Goal: Find specific page/section: Find specific page/section

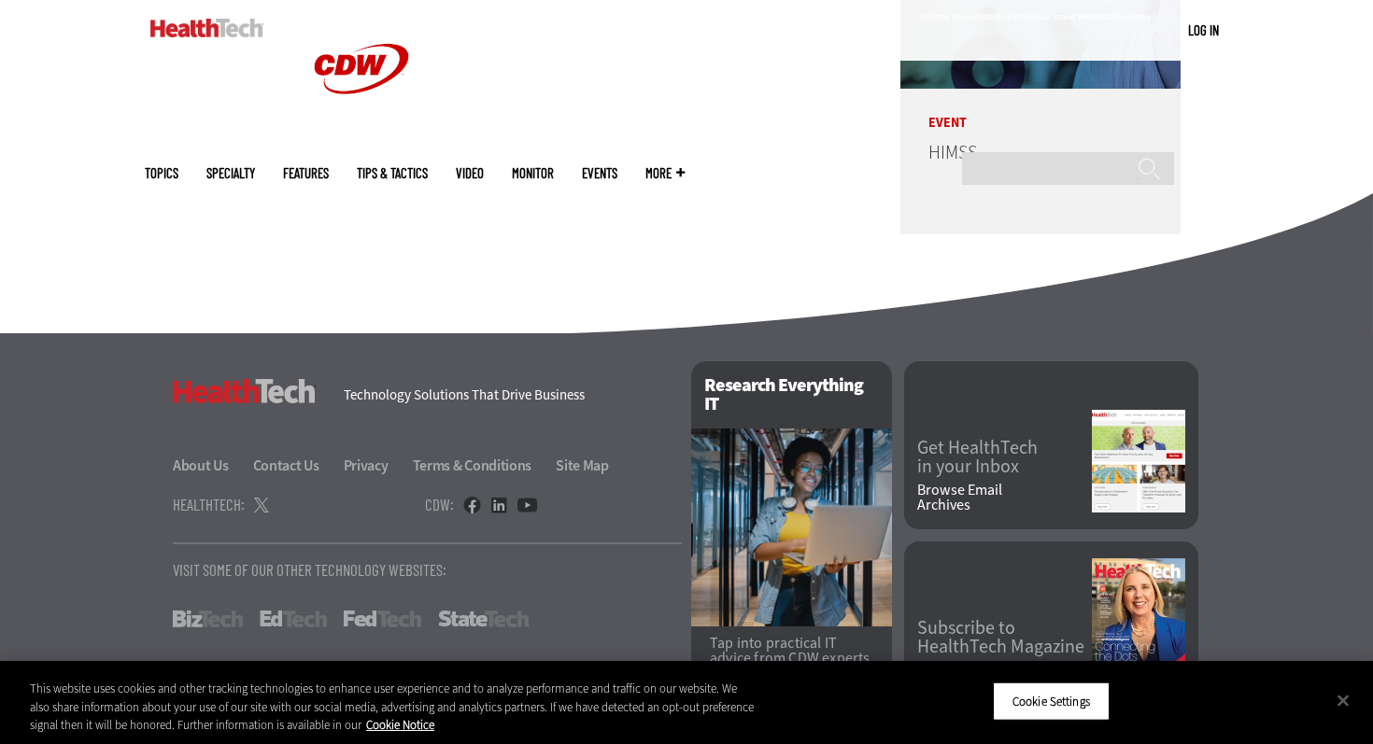
scroll to position [4659, 0]
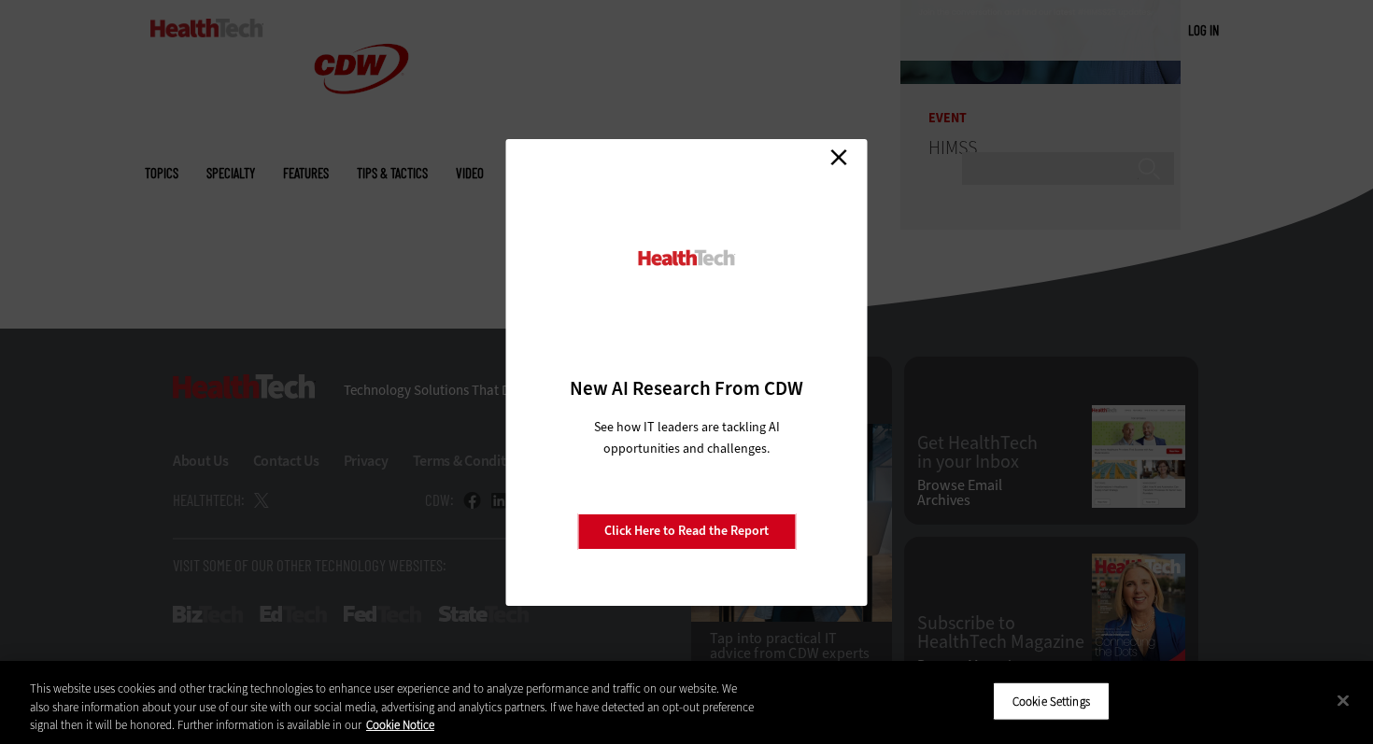
click at [839, 161] on link "Close" at bounding box center [839, 158] width 28 height 28
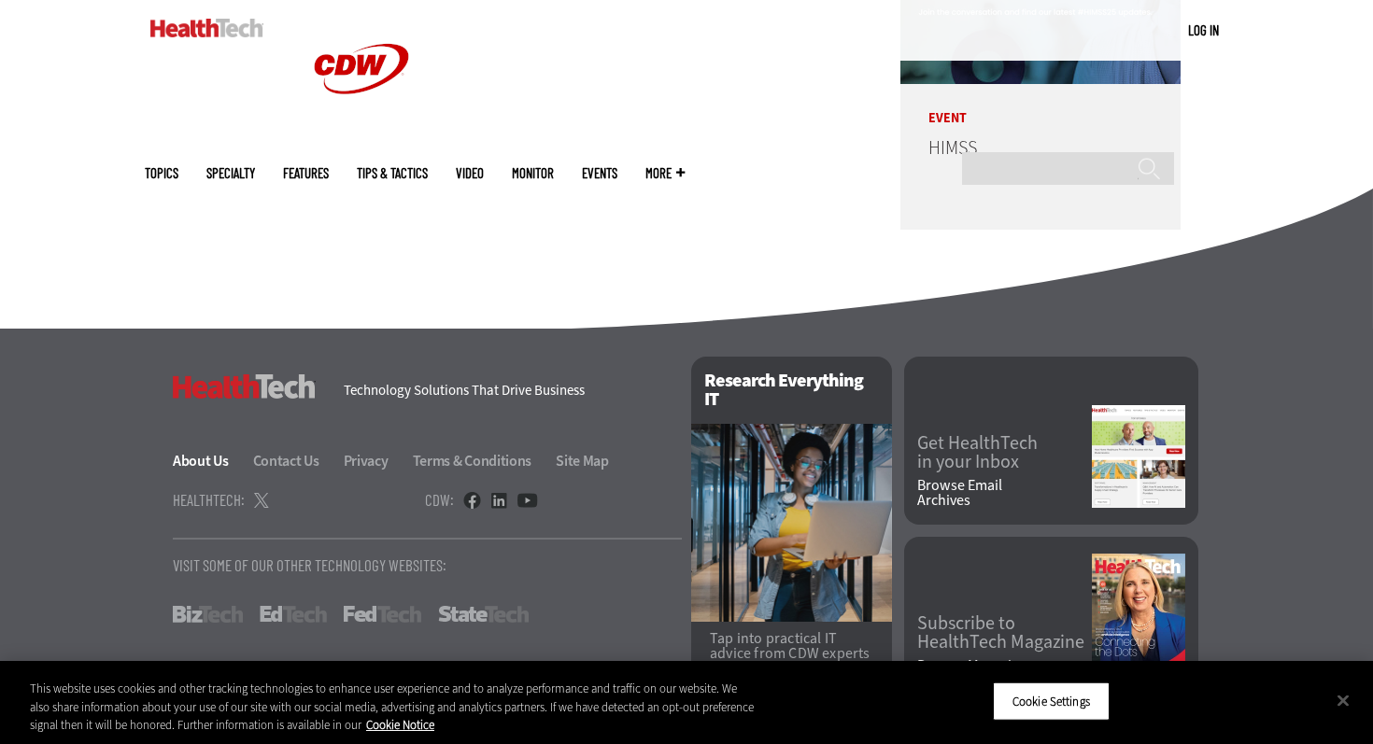
click at [191, 459] on link "About Us" at bounding box center [212, 461] width 78 height 20
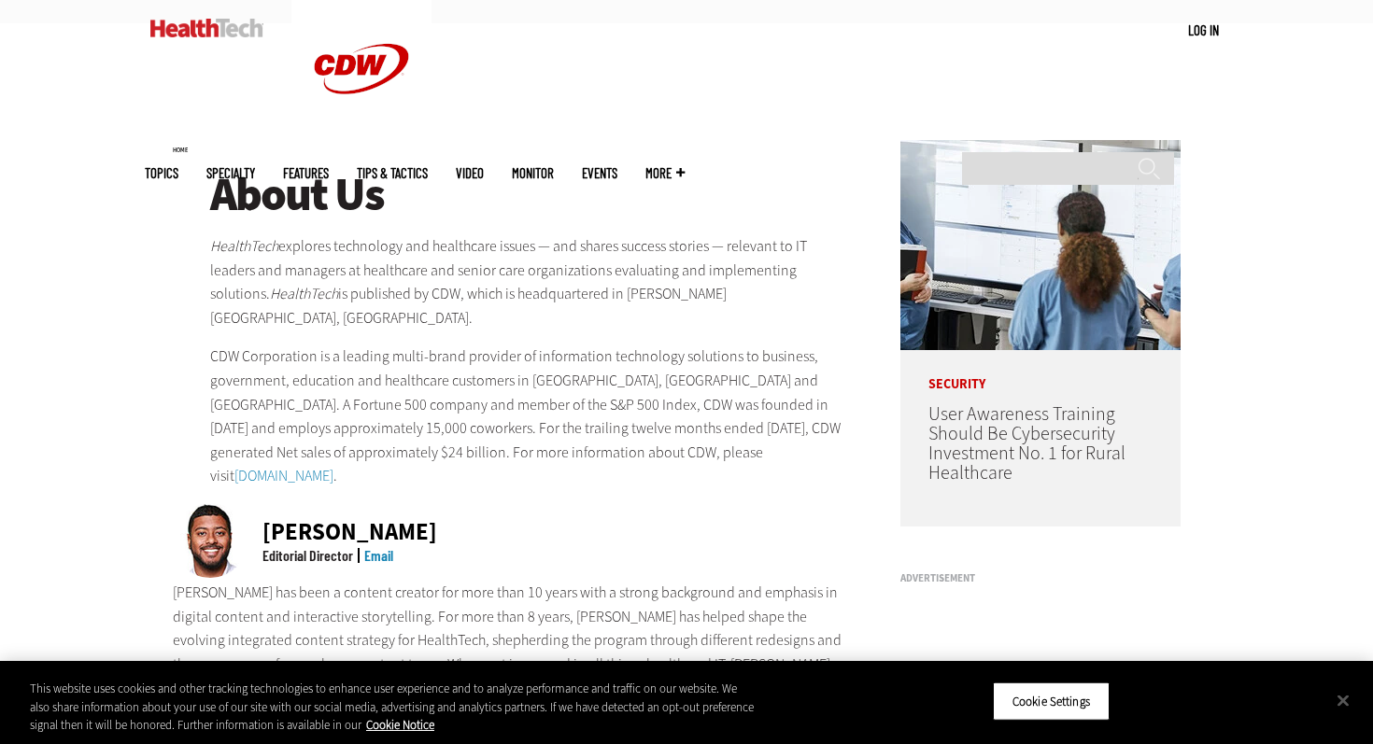
scroll to position [212, 0]
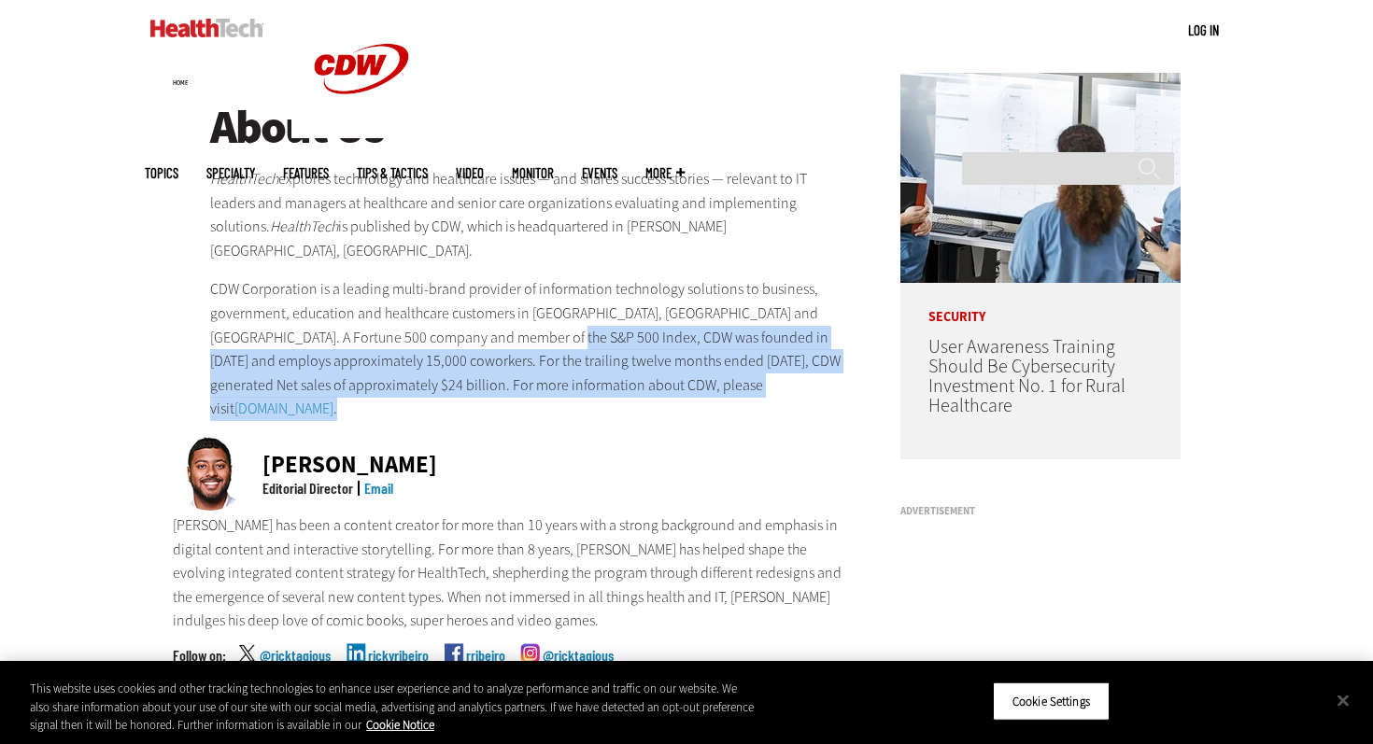
drag, startPoint x: 505, startPoint y: 377, endPoint x: 501, endPoint y: 313, distance: 64.5
click at [502, 313] on p "CDW Corporation is a leading multi-brand provider of information technology sol…" at bounding box center [530, 349] width 641 height 144
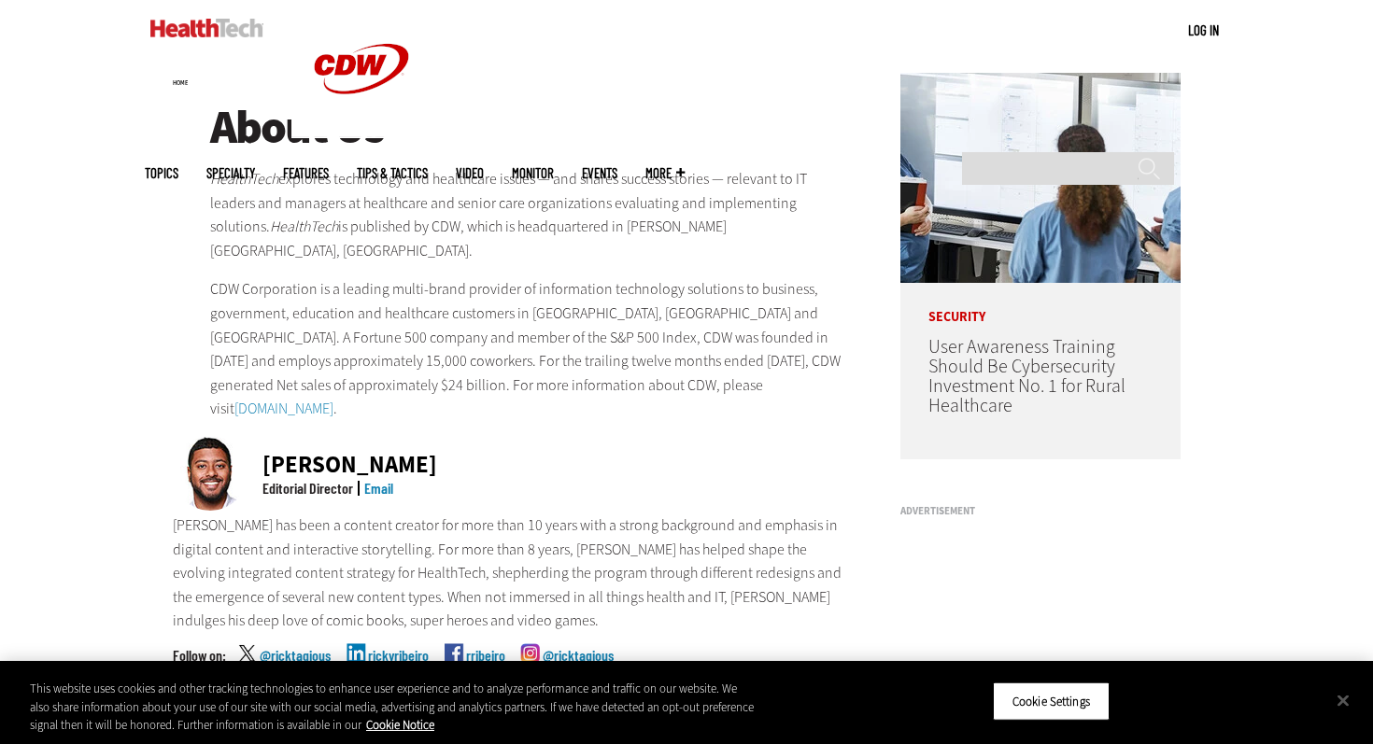
click at [501, 313] on p "CDW Corporation is a leading multi-brand provider of information technology sol…" at bounding box center [530, 349] width 641 height 144
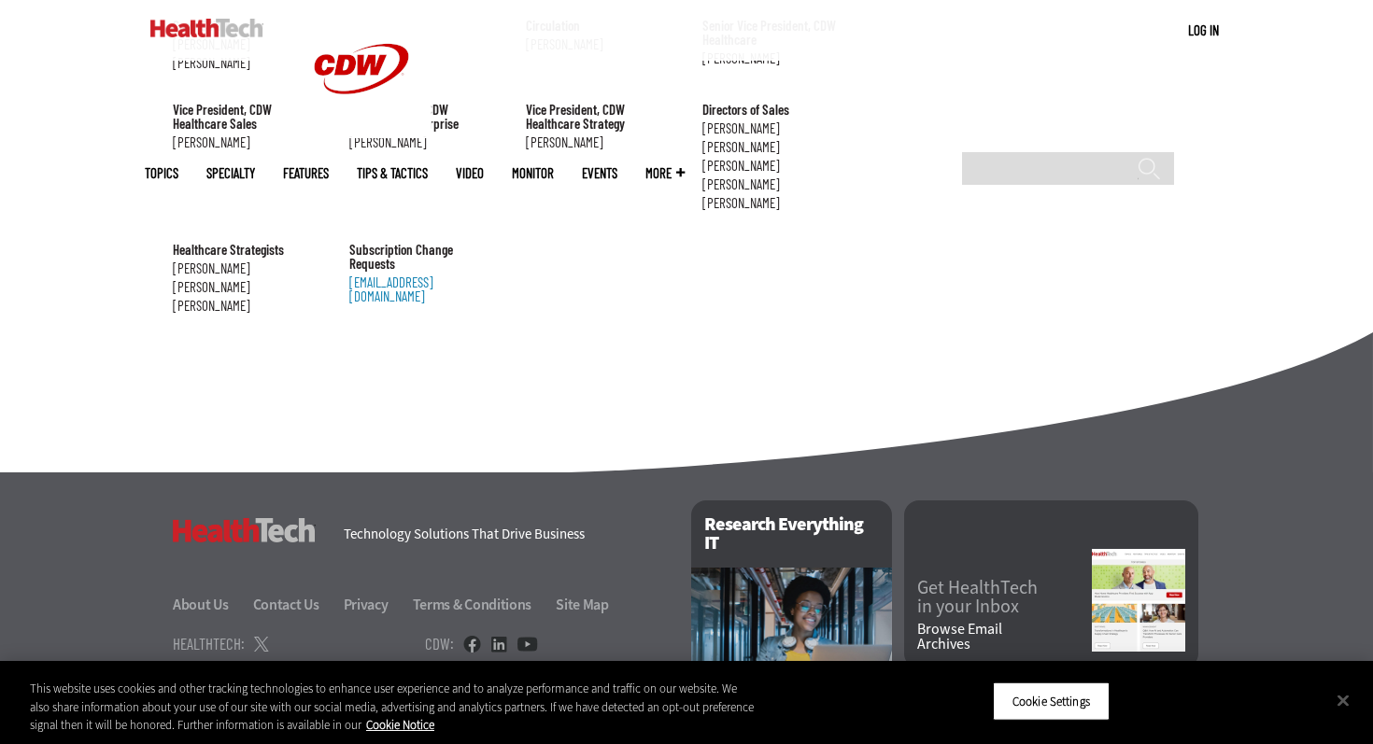
scroll to position [2196, 0]
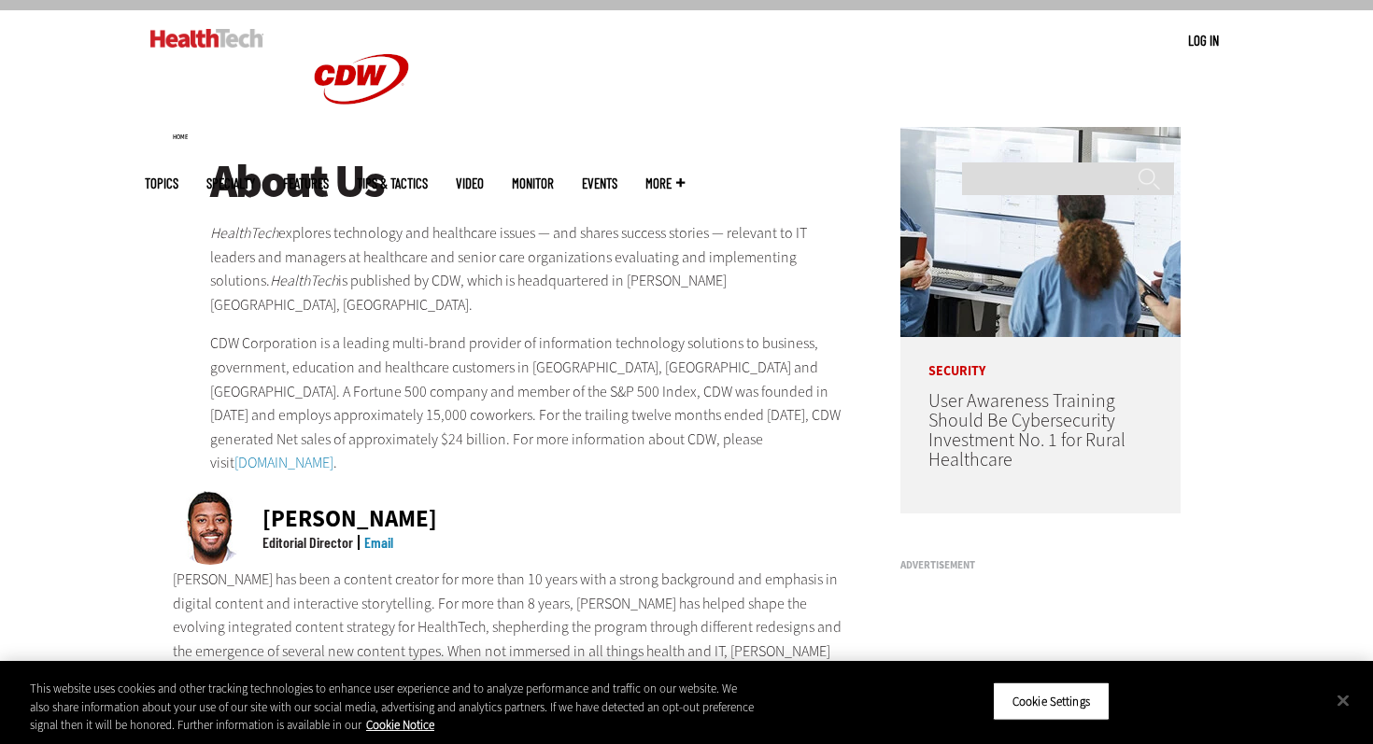
scroll to position [157, 0]
